Goal: Information Seeking & Learning: Check status

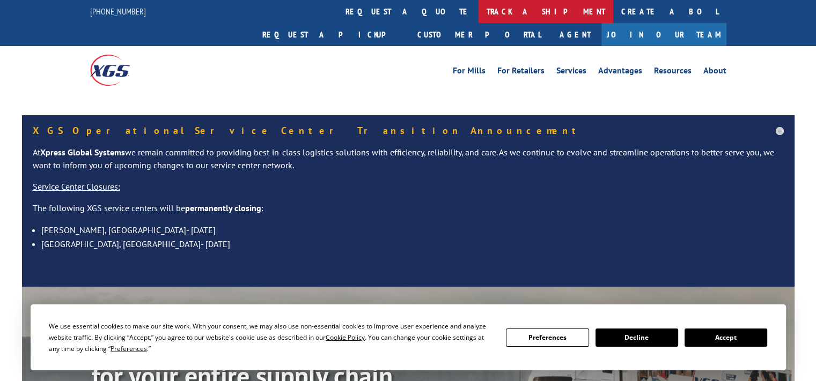
click at [478, 12] on link "track a shipment" at bounding box center [545, 11] width 135 height 23
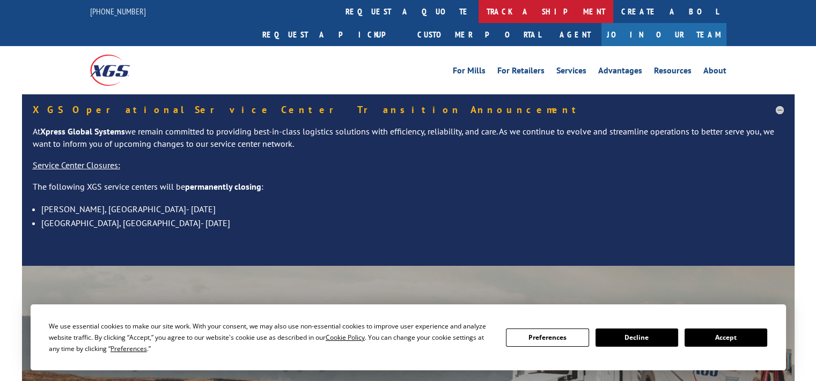
click at [478, 9] on link "track a shipment" at bounding box center [545, 11] width 135 height 23
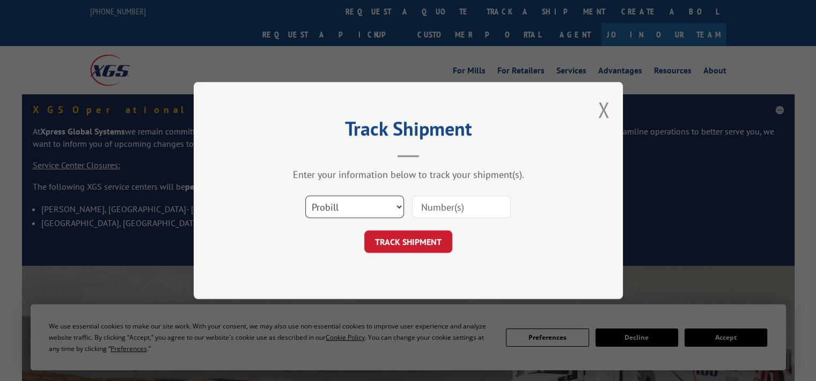
click at [396, 207] on select "Select category... Probill BOL PO" at bounding box center [354, 207] width 99 height 23
select select "bol"
click at [305, 196] on select "Select category... Probill BOL PO" at bounding box center [354, 207] width 99 height 23
click at [468, 211] on input at bounding box center [461, 207] width 99 height 23
type input "6000772"
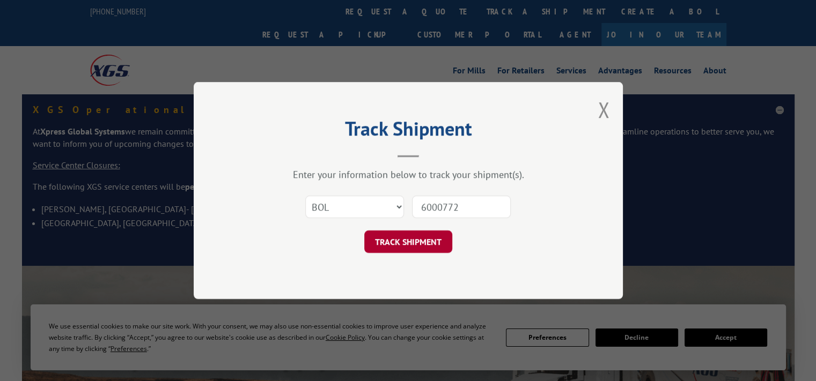
click at [424, 244] on button "TRACK SHIPMENT" at bounding box center [408, 242] width 88 height 23
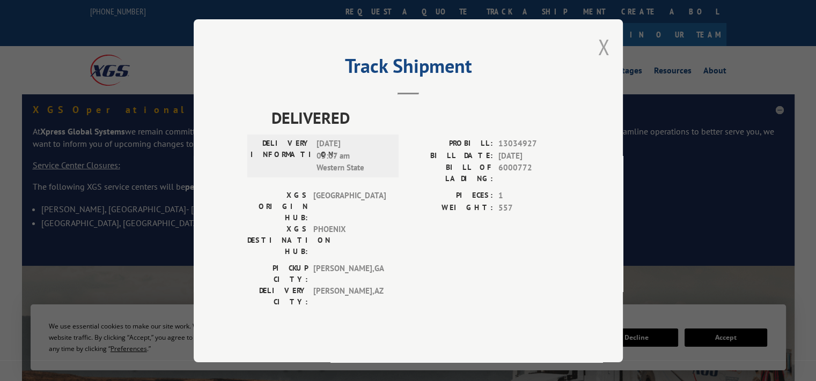
click at [602, 61] on button "Close modal" at bounding box center [604, 47] width 12 height 28
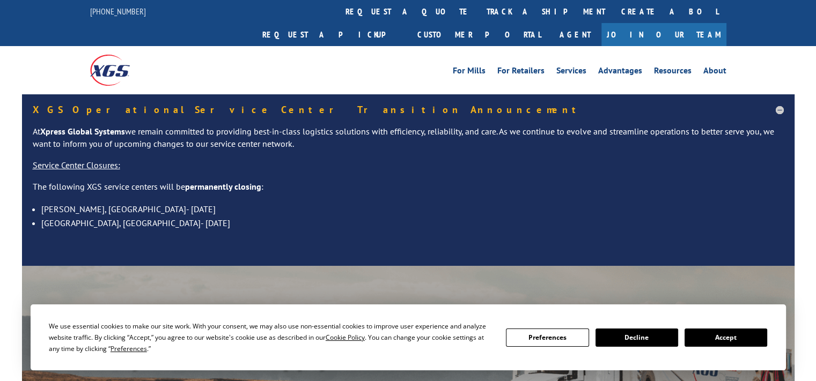
click at [726, 339] on button "Accept" at bounding box center [725, 338] width 83 height 18
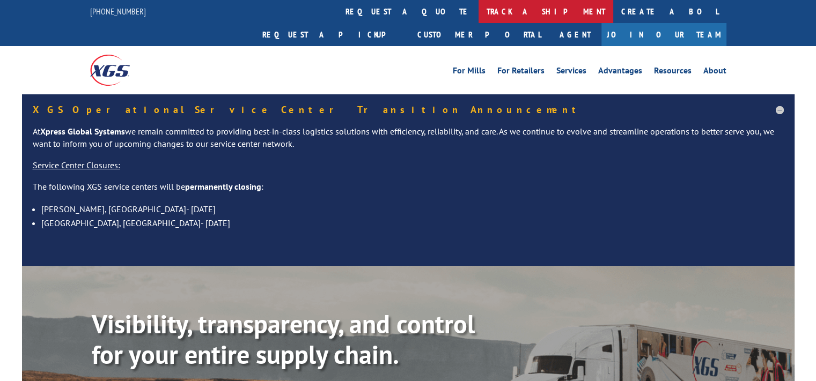
click at [478, 6] on link "track a shipment" at bounding box center [545, 11] width 135 height 23
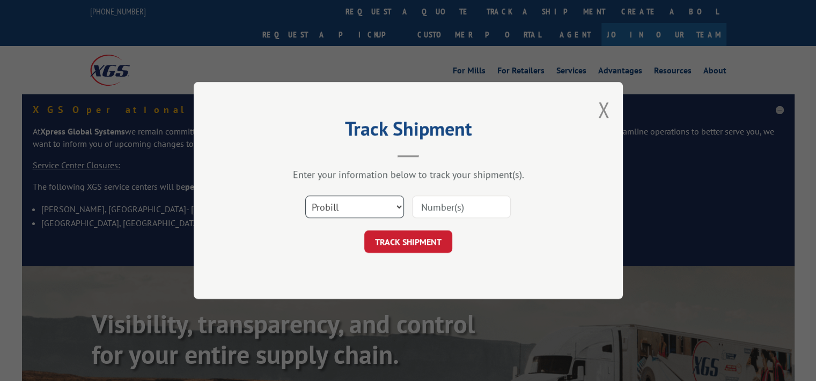
click at [355, 207] on select "Select category... Probill BOL PO" at bounding box center [354, 207] width 99 height 23
select select "bol"
click at [305, 196] on select "Select category... Probill BOL PO" at bounding box center [354, 207] width 99 height 23
click at [463, 208] on input at bounding box center [461, 207] width 99 height 23
type input "6000772"
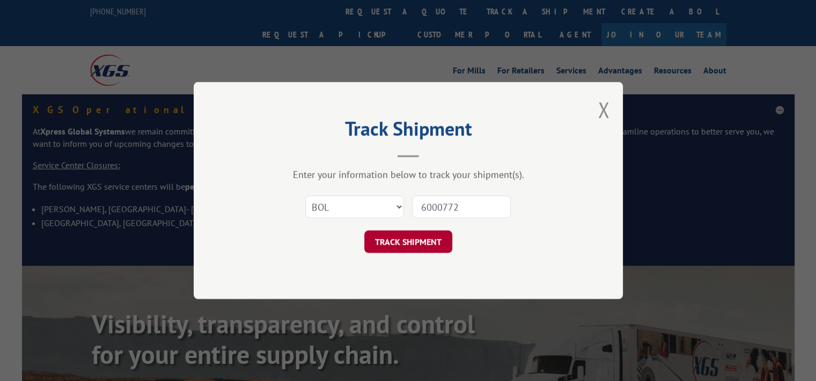
click at [406, 246] on button "TRACK SHIPMENT" at bounding box center [408, 242] width 88 height 23
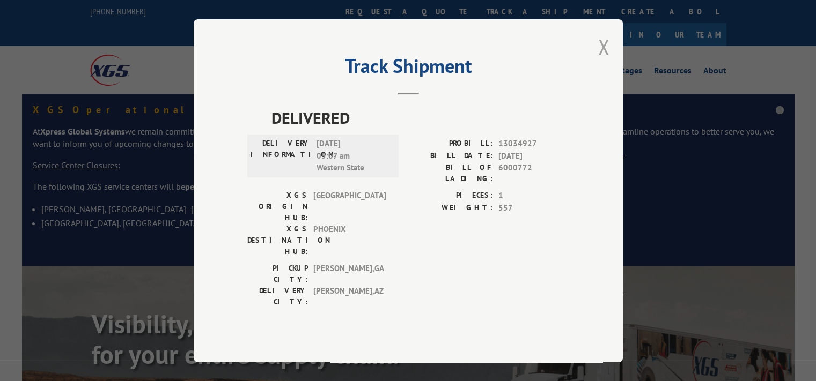
click at [600, 61] on button "Close modal" at bounding box center [604, 47] width 12 height 28
